Goal: Navigation & Orientation: Find specific page/section

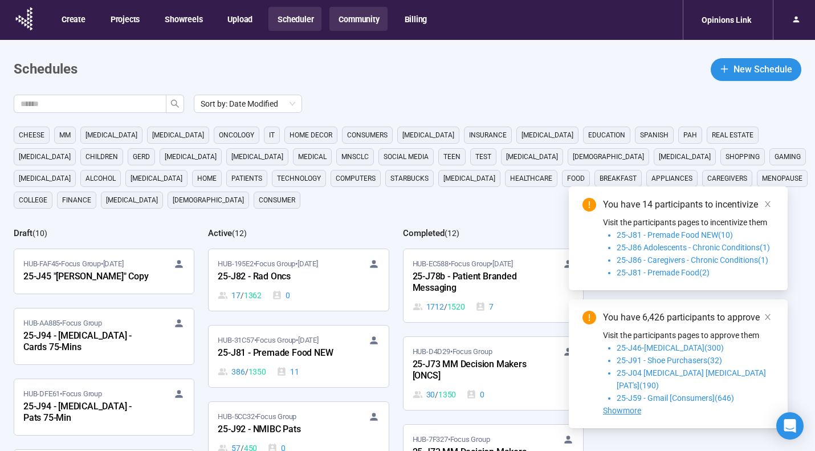
click at [353, 17] on button "Community" at bounding box center [358, 19] width 58 height 24
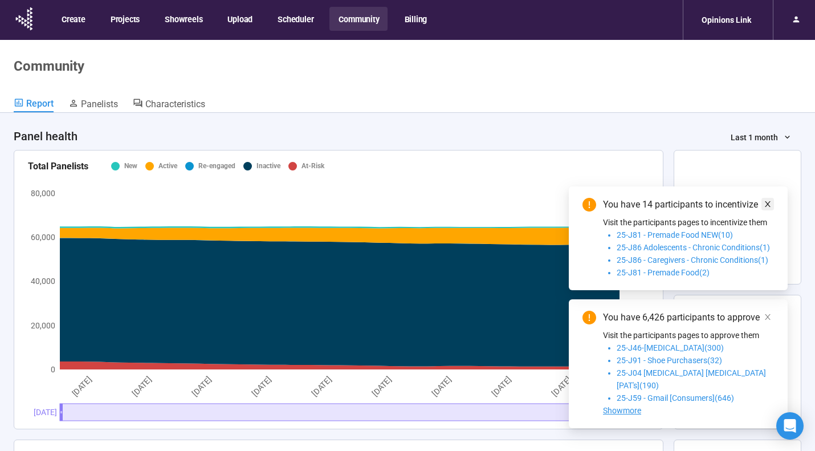
click at [770, 208] on icon "close" at bounding box center [768, 204] width 8 height 8
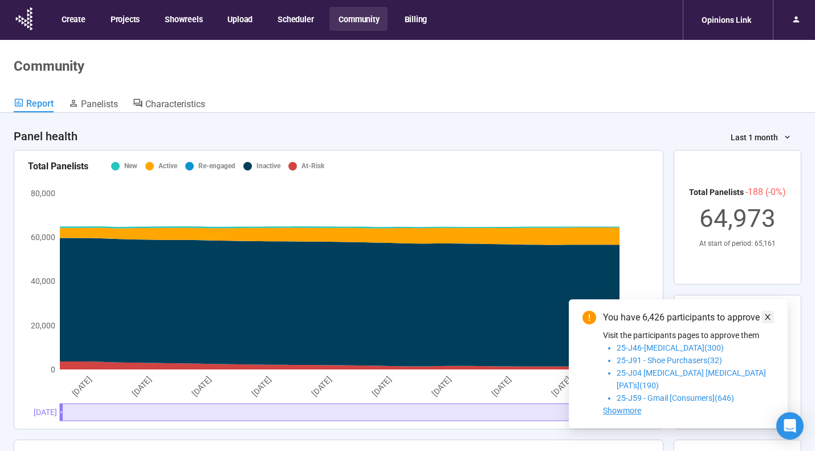
click at [767, 321] on icon "close" at bounding box center [768, 317] width 8 height 8
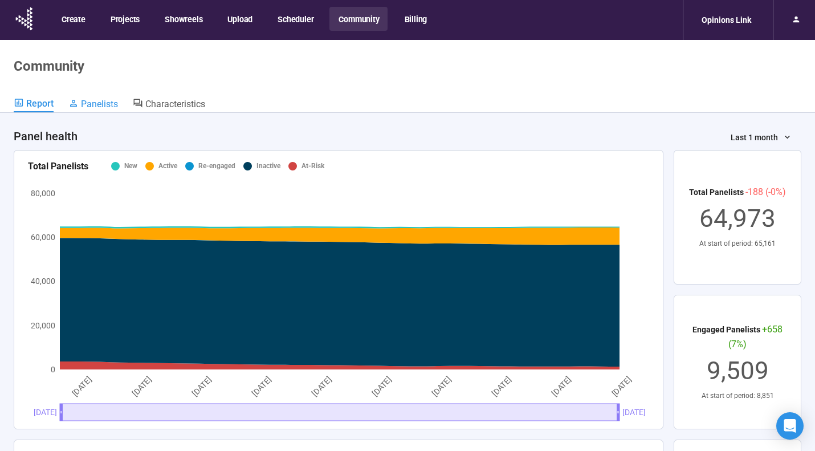
click at [112, 110] on link "Panelists" at bounding box center [93, 104] width 50 height 15
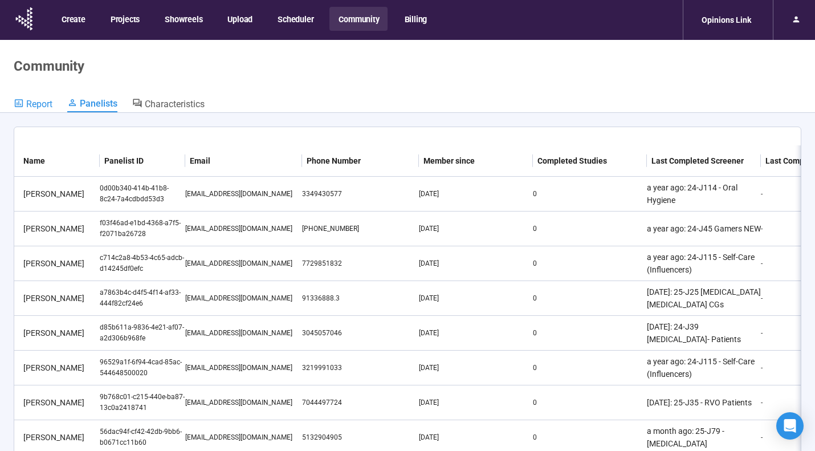
click at [39, 105] on span "Report" at bounding box center [39, 104] width 26 height 11
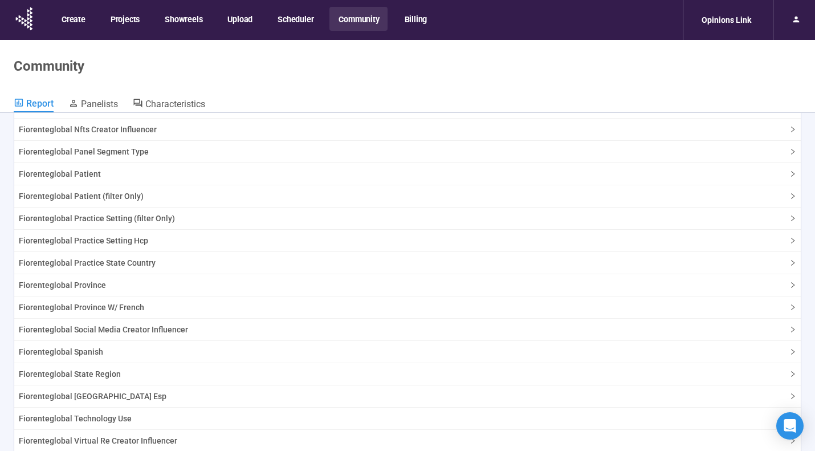
scroll to position [1980, 0]
